Goal: Task Accomplishment & Management: Use online tool/utility

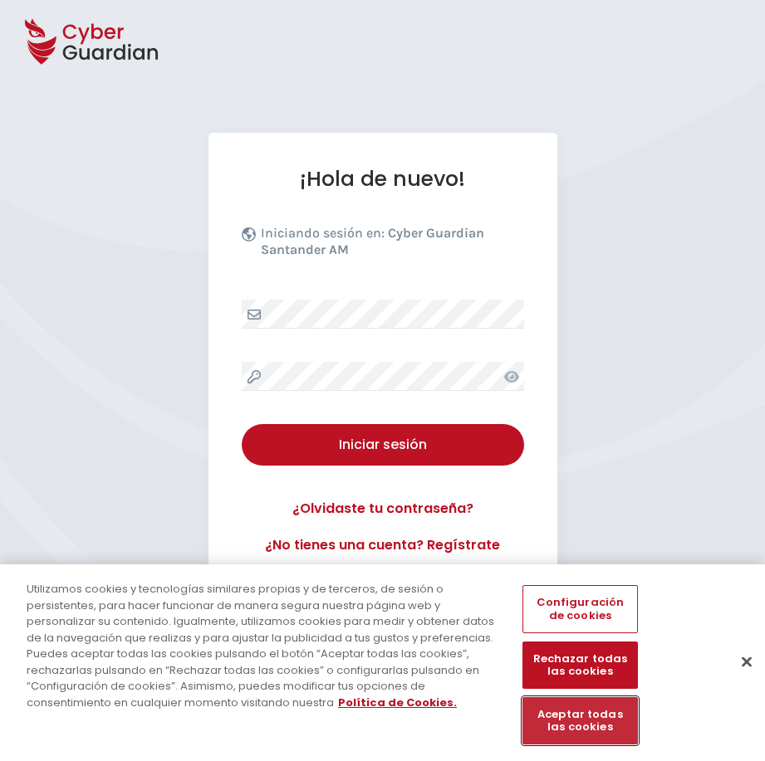
click at [572, 724] on button "Aceptar todas las cookies" at bounding box center [579, 720] width 115 height 47
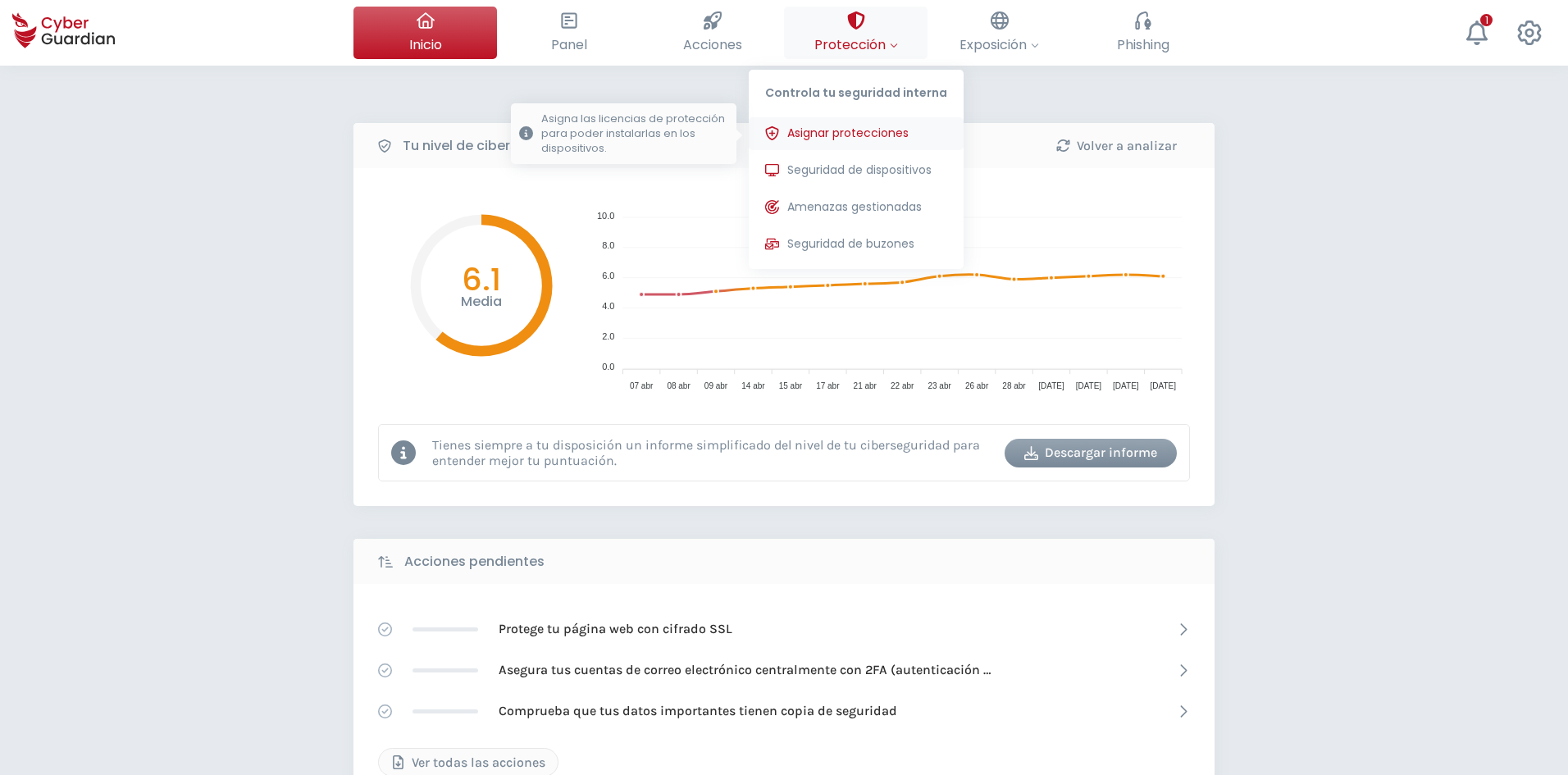
drag, startPoint x: 891, startPoint y: 170, endPoint x: 798, endPoint y: 120, distance: 105.6
click at [755, 170] on span "Seguridad de dispositivos" at bounding box center [860, 170] width 144 height 17
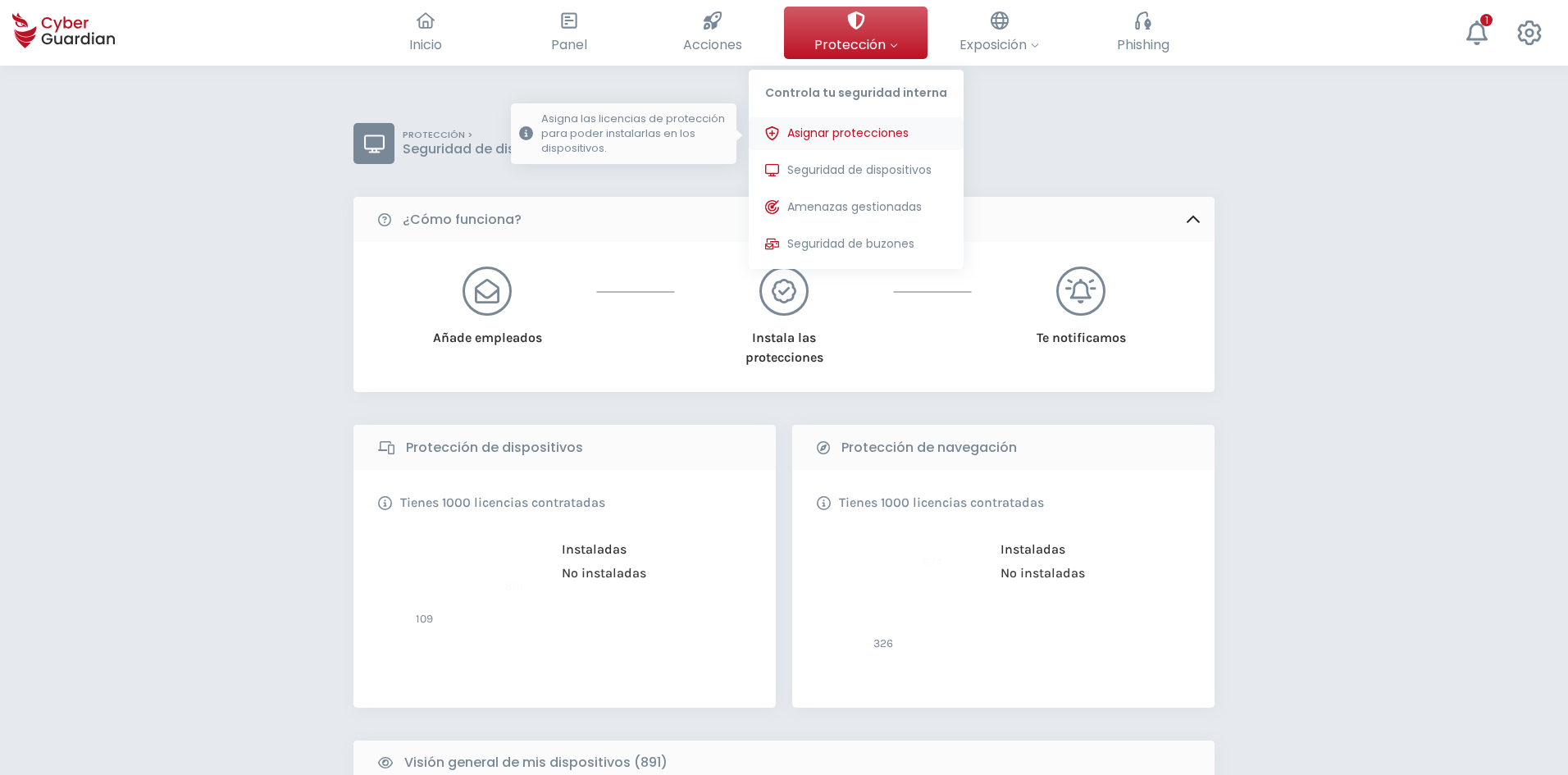
click at [755, 129] on span "Asignar protecciones" at bounding box center [848, 132] width 122 height 17
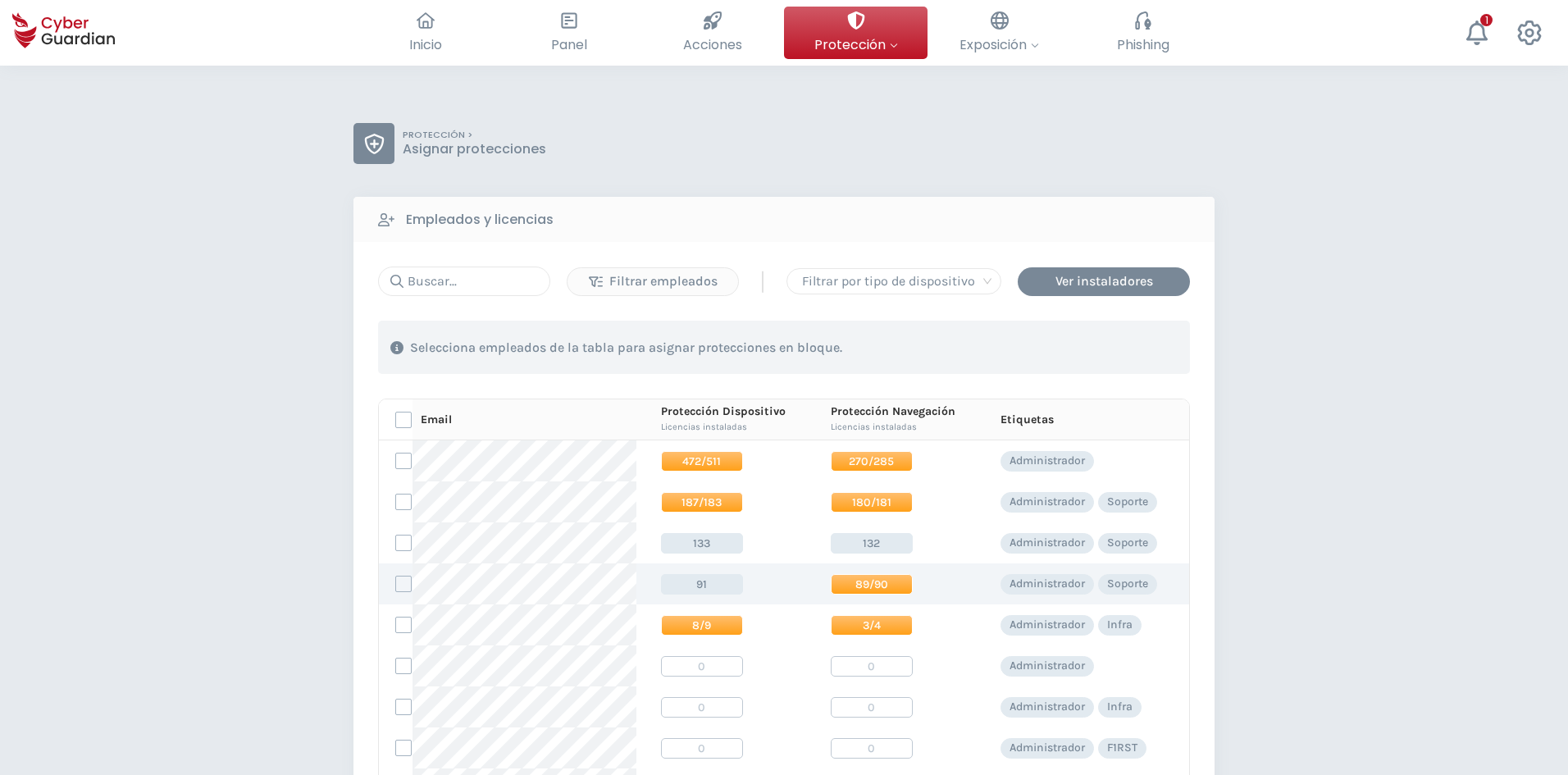
click at [755, 583] on span "89/90" at bounding box center [871, 584] width 82 height 21
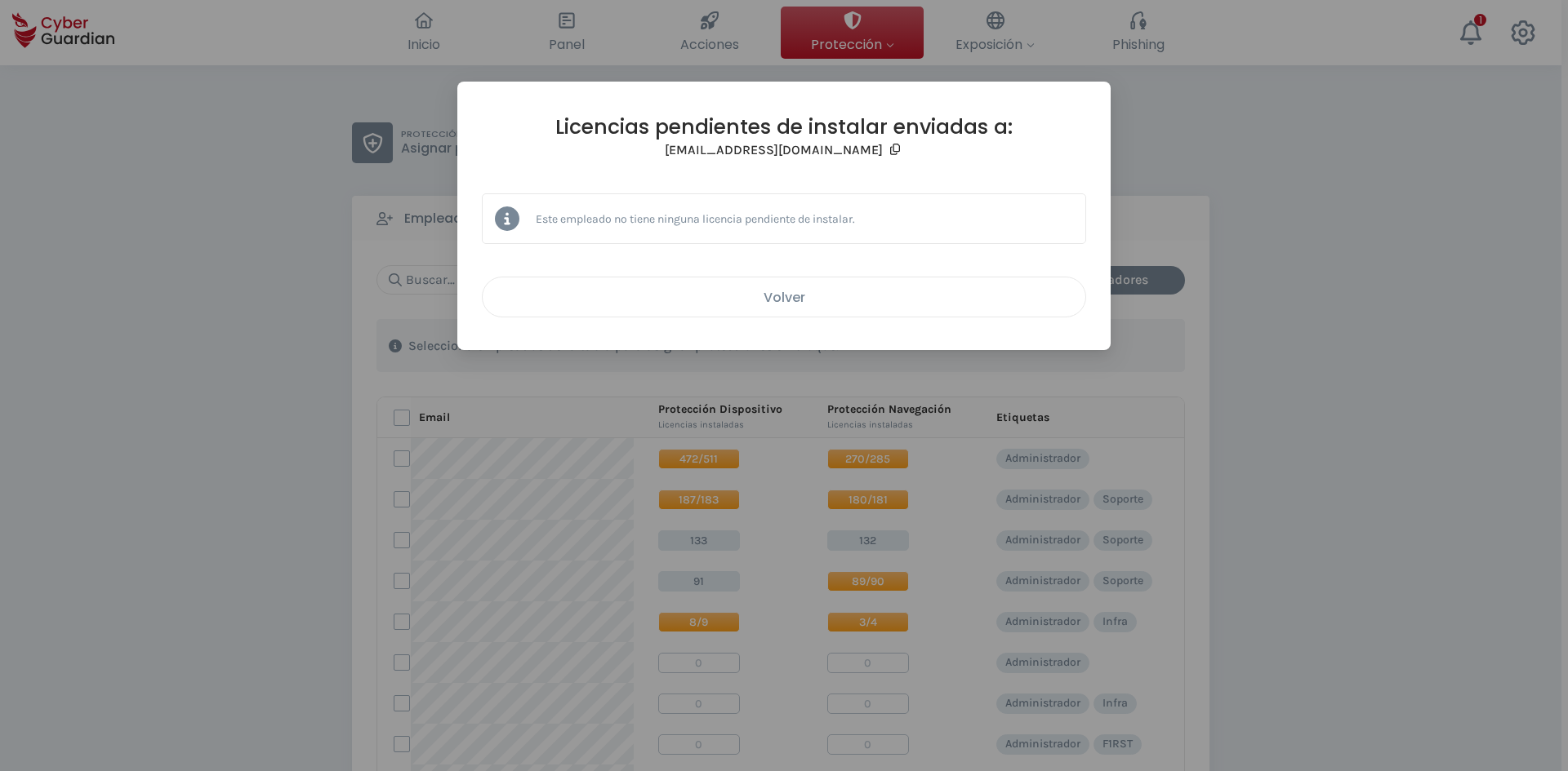
click at [752, 307] on div "Volver" at bounding box center [784, 297] width 578 height 21
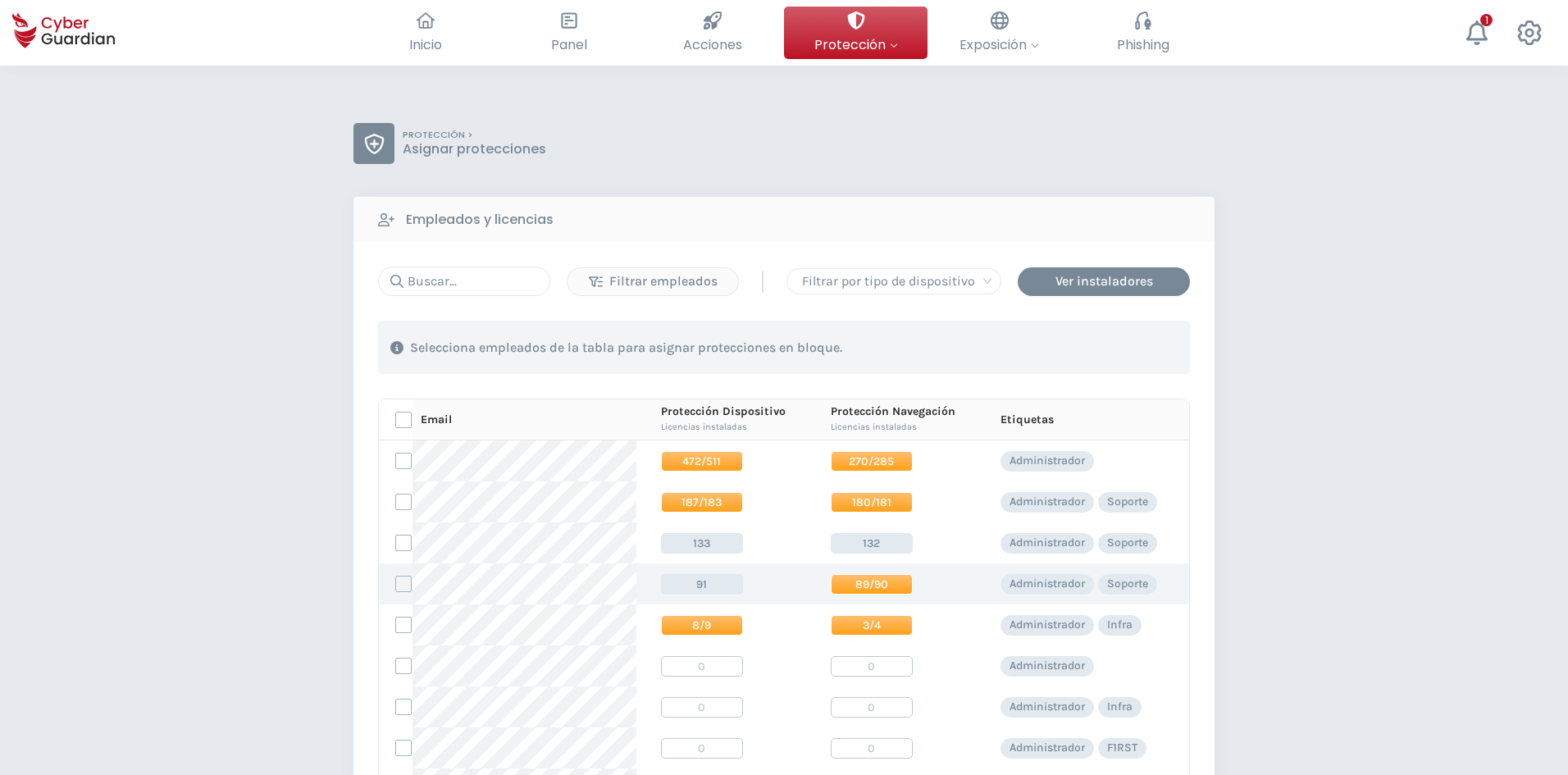
click at [410, 584] on label at bounding box center [403, 584] width 17 height 17
click at [396, 584] on input "checkbox" at bounding box center [396, 584] width 0 height 15
click at [755, 347] on div "Asignar protecciones" at bounding box center [1091, 348] width 148 height 20
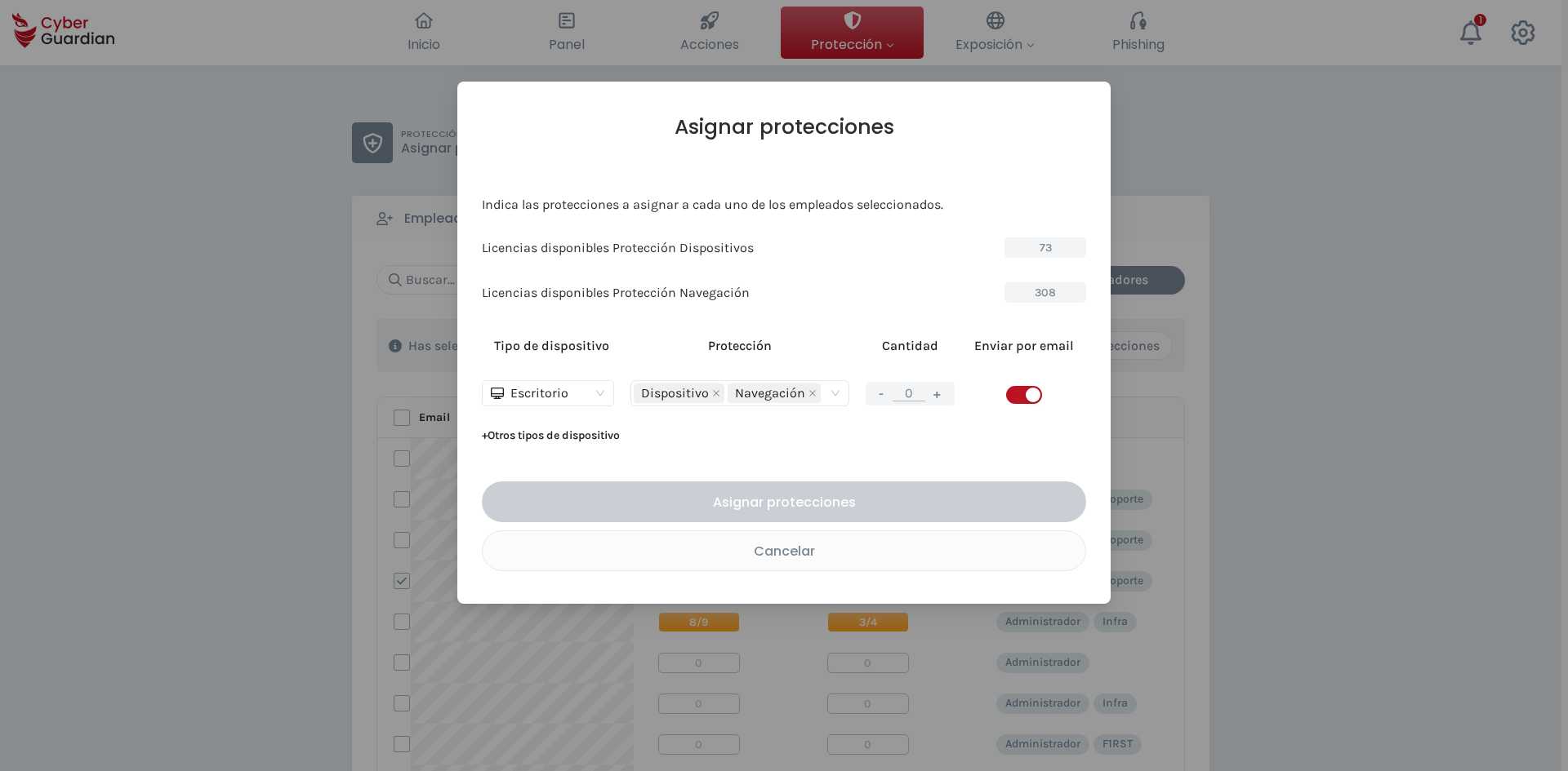
click at [752, 396] on button "+" at bounding box center [937, 393] width 20 height 21
click at [752, 393] on button "+" at bounding box center [937, 393] width 20 height 21
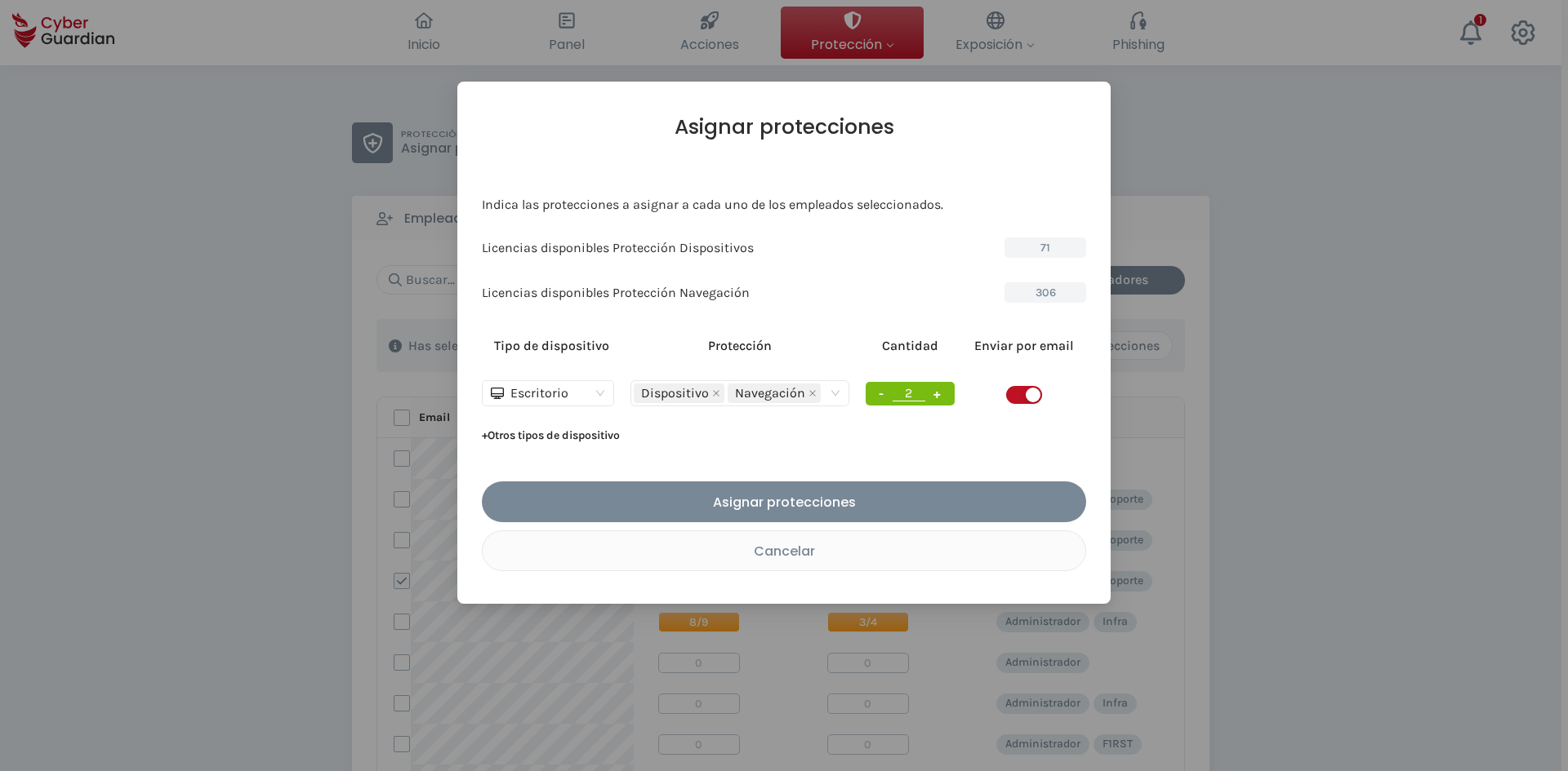
click at [752, 393] on button "+" at bounding box center [937, 393] width 20 height 21
click at [752, 394] on button "+" at bounding box center [937, 393] width 20 height 21
click at [752, 392] on button "+" at bounding box center [937, 393] width 20 height 21
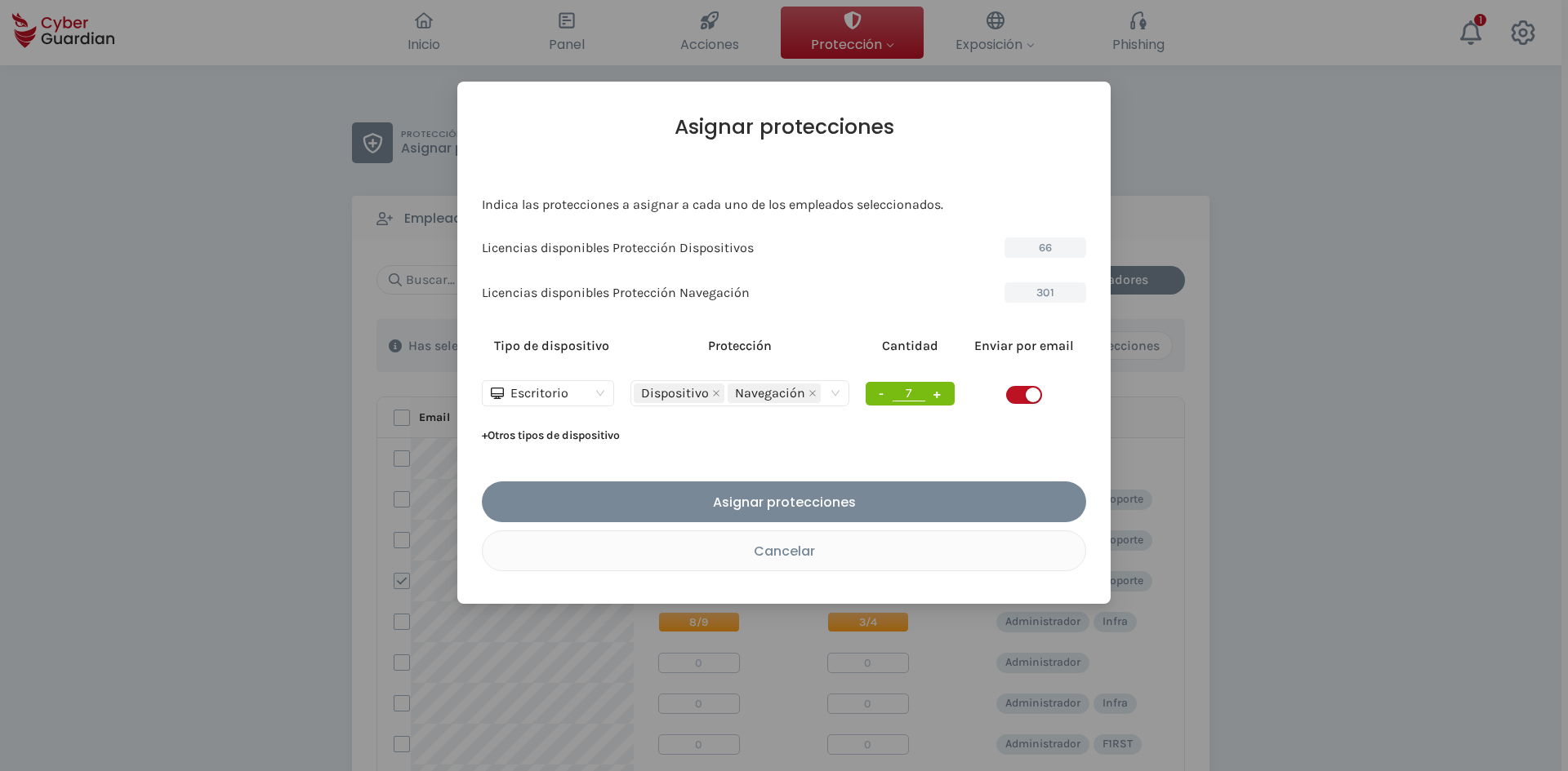
click at [752, 392] on button "+" at bounding box center [937, 393] width 20 height 21
click at [752, 393] on button "+" at bounding box center [937, 393] width 20 height 21
type input "10"
click at [752, 493] on button "Asignar protecciones" at bounding box center [784, 503] width 604 height 41
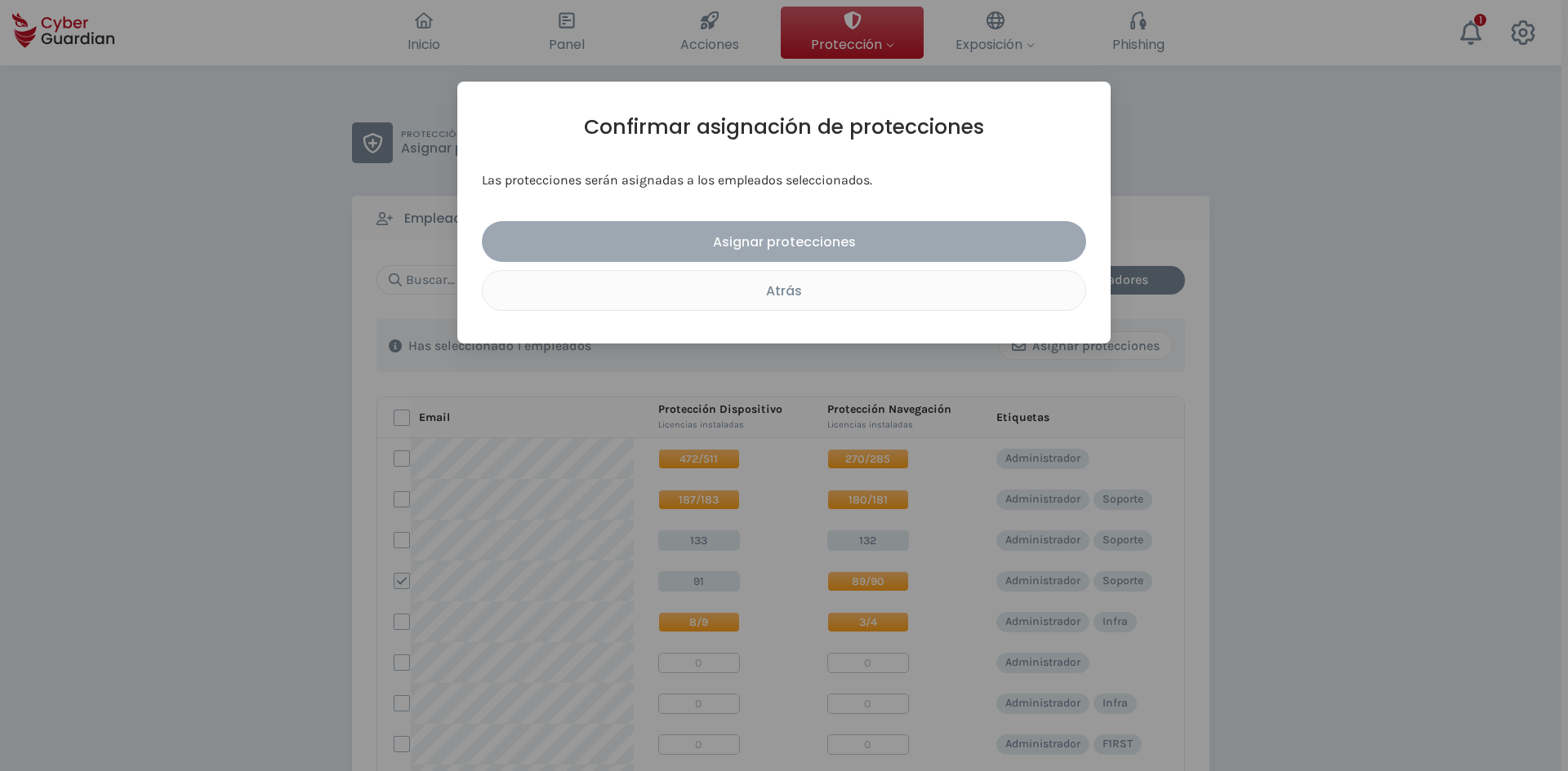
click at [752, 241] on div "Asignar protecciones" at bounding box center [783, 242] width 579 height 21
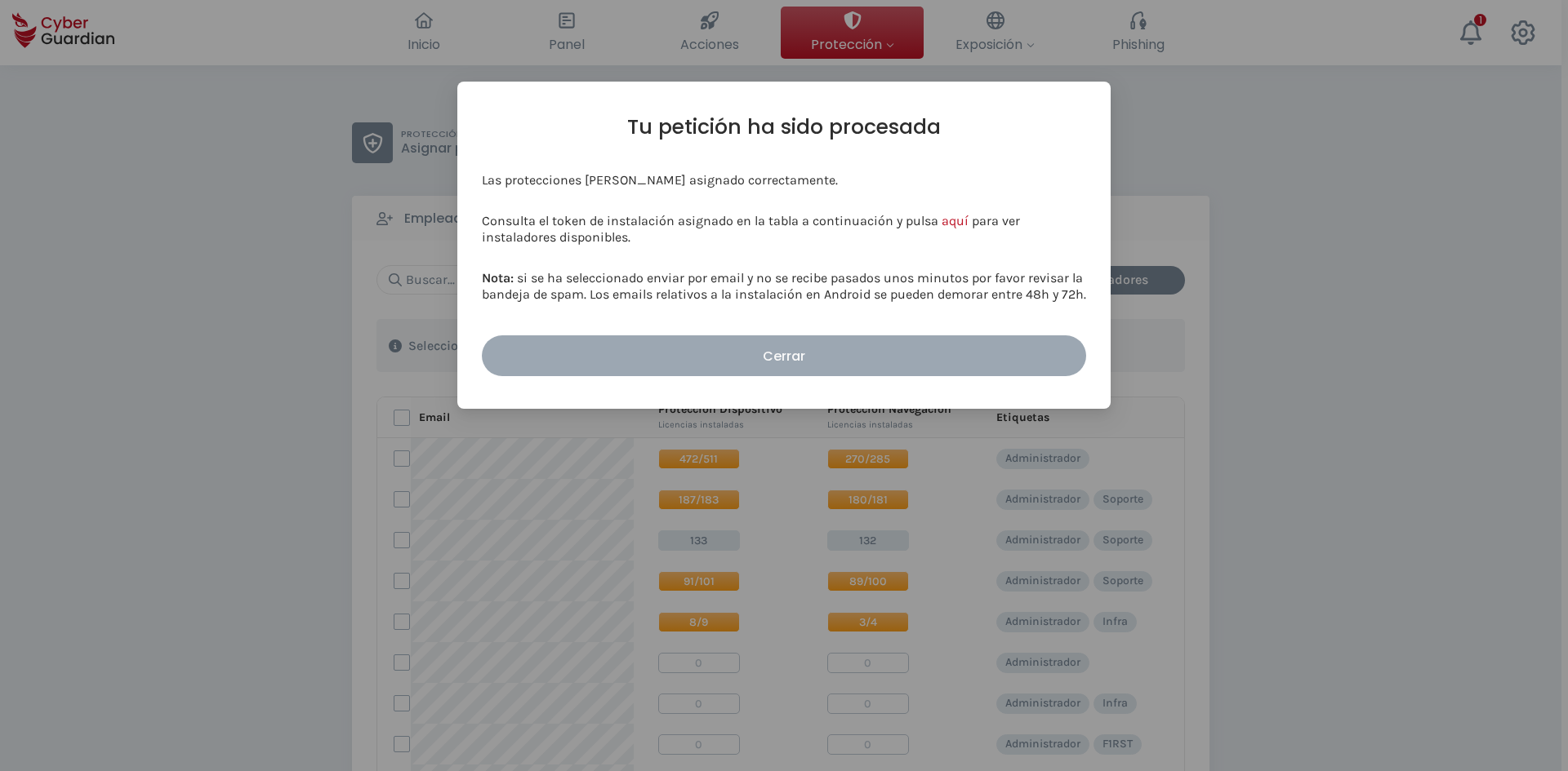
click at [752, 353] on div "Cerrar" at bounding box center [783, 356] width 579 height 21
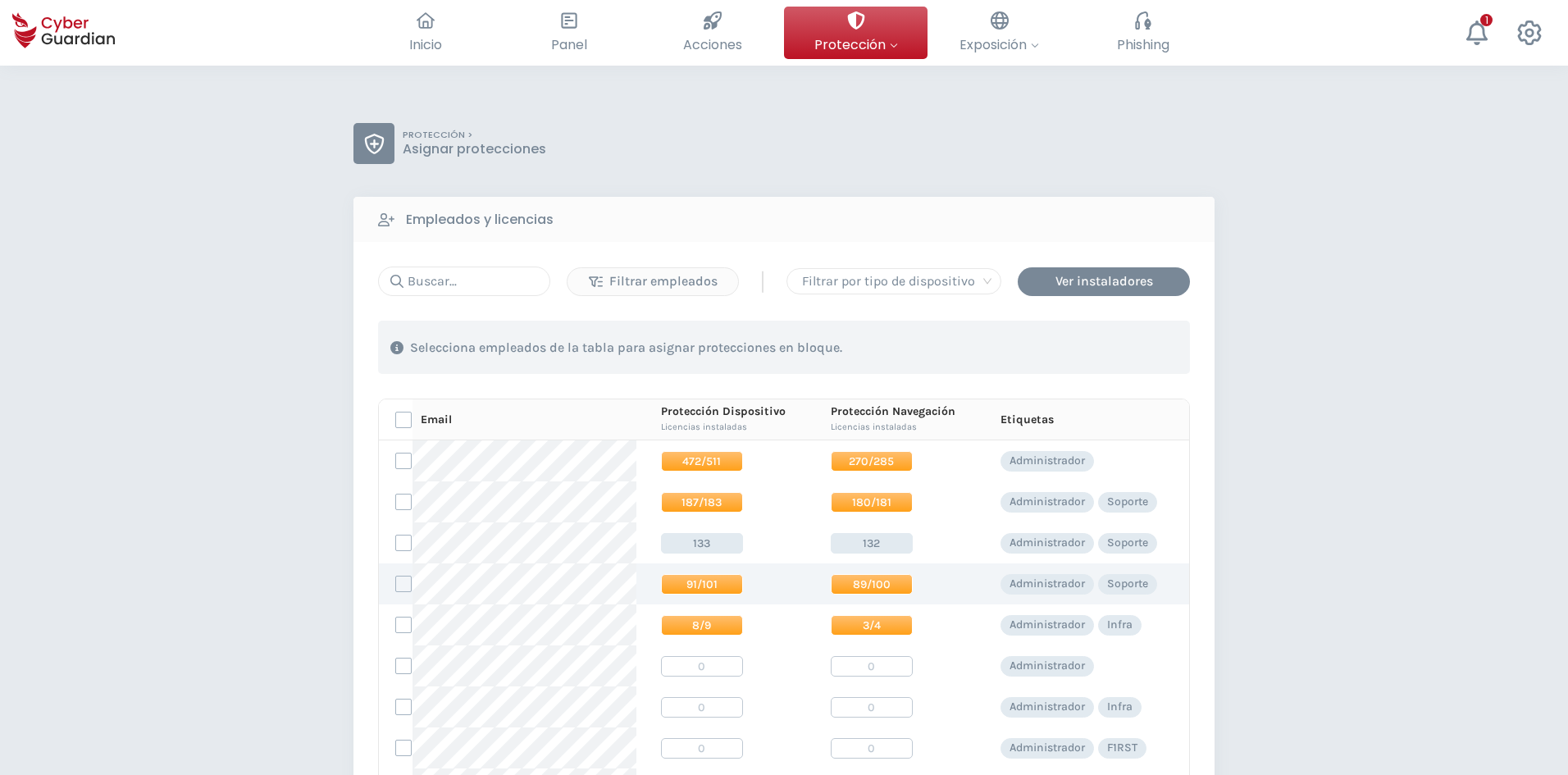
click at [755, 587] on span "89/100" at bounding box center [871, 584] width 82 height 21
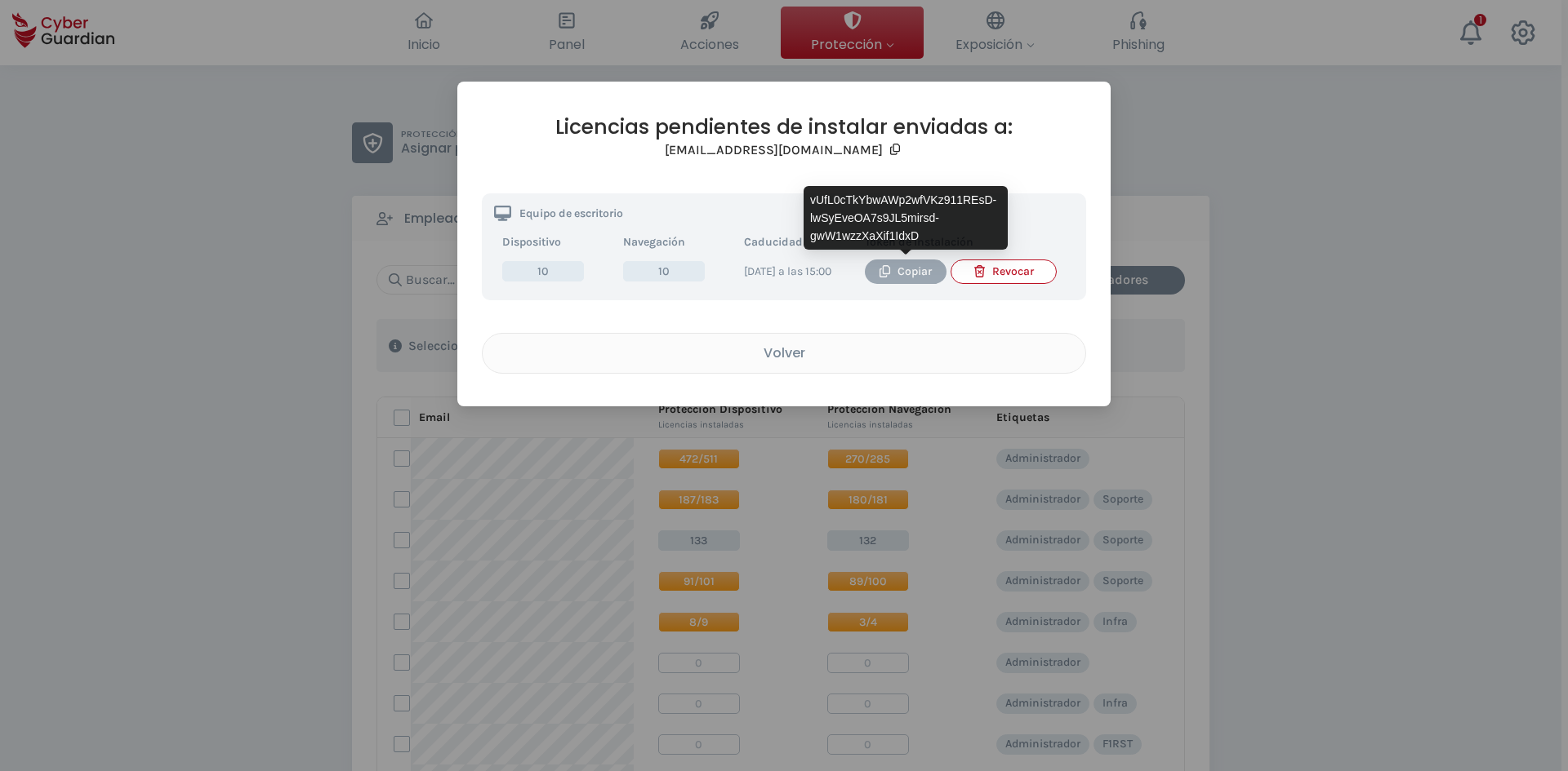
click at [752, 270] on div "Copiar" at bounding box center [906, 271] width 57 height 18
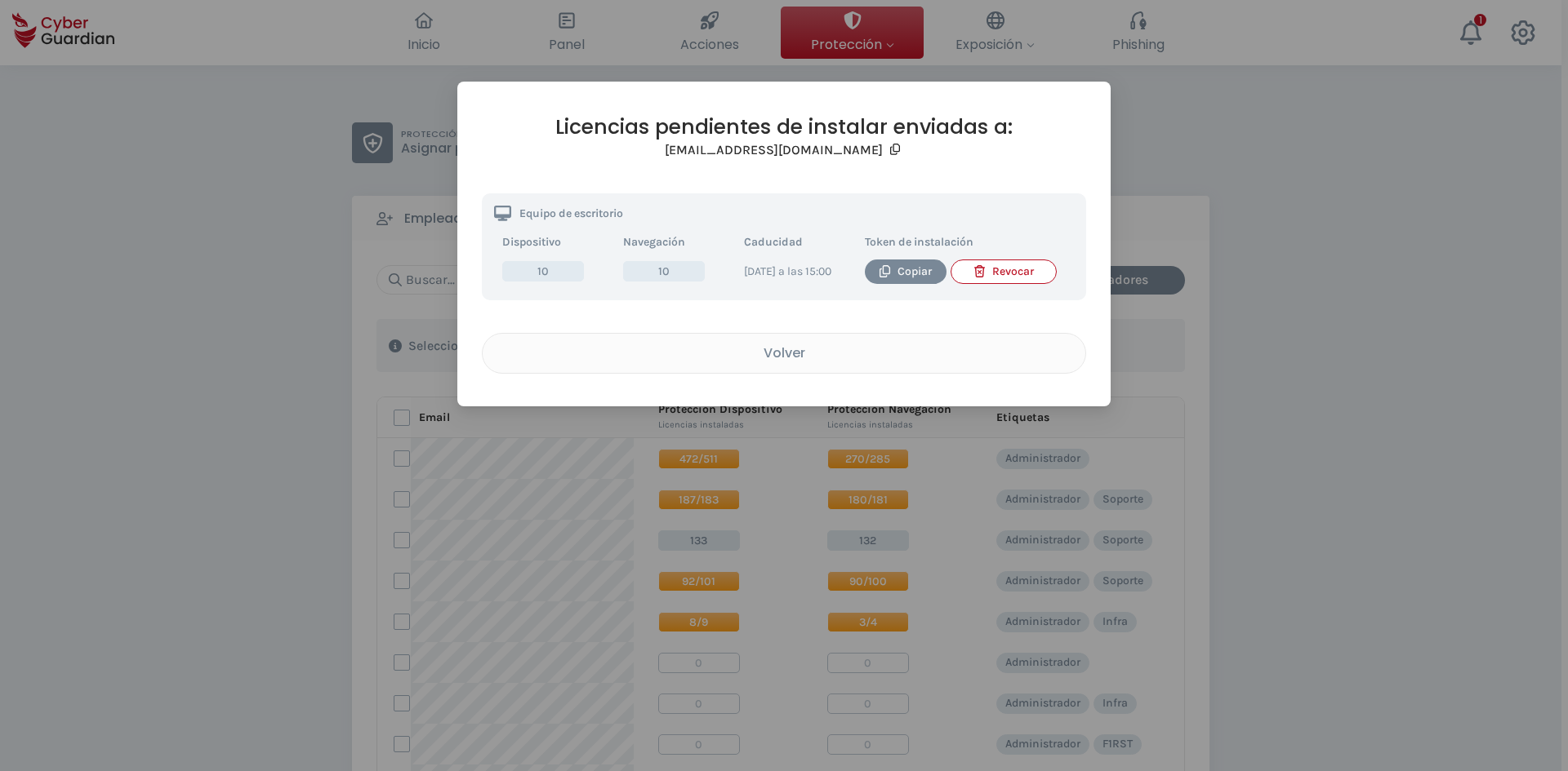
click at [752, 350] on div "Licencias pendientes de instalar enviadas a: [EMAIL_ADDRESS][DOMAIN_NAME] Equip…" at bounding box center [784, 386] width 1568 height 771
